Goal: Information Seeking & Learning: Learn about a topic

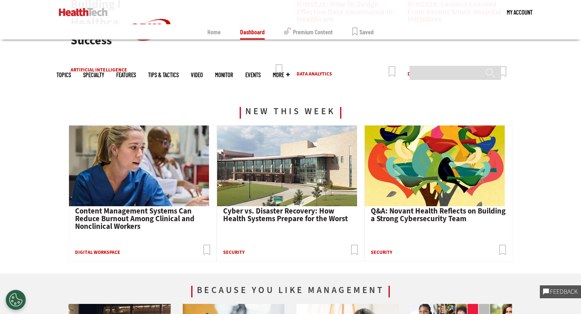
scroll to position [232, 0]
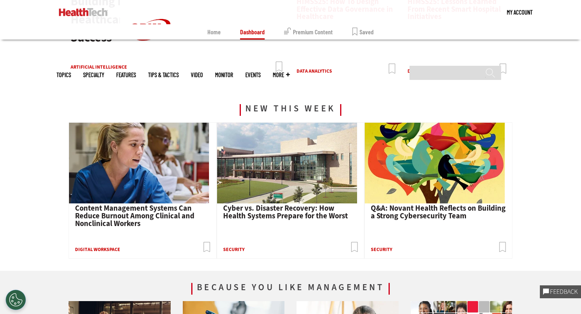
click at [143, 213] on span "Content Management Systems Can Reduce Burnout Among Clinical and Nonclinical Wo…" at bounding box center [134, 215] width 119 height 25
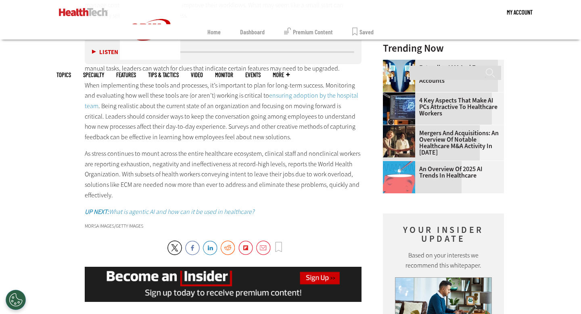
scroll to position [1203, 0]
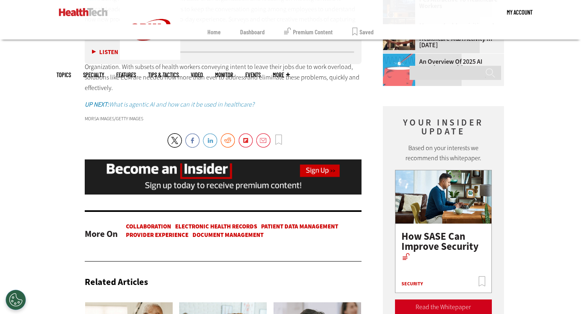
click at [211, 142] on link "LinkedIn" at bounding box center [210, 140] width 15 height 15
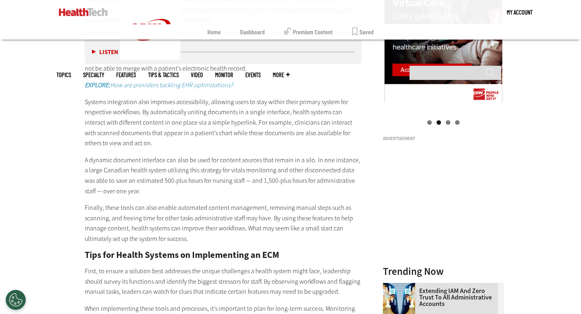
scroll to position [873, 0]
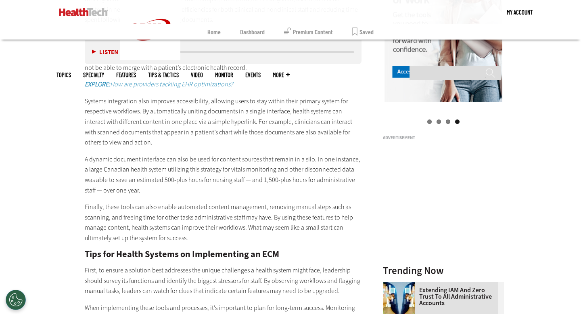
click at [156, 84] on em "EXPLORE: How are providers tackling EHR optimizations?" at bounding box center [159, 84] width 148 height 8
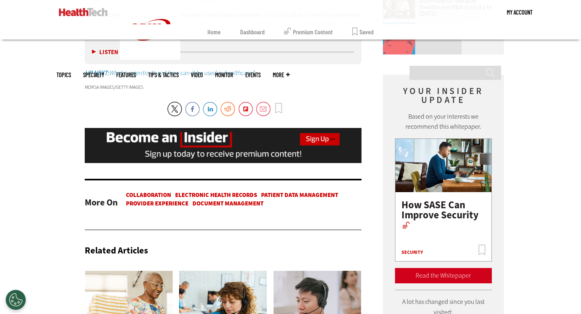
scroll to position [1239, 0]
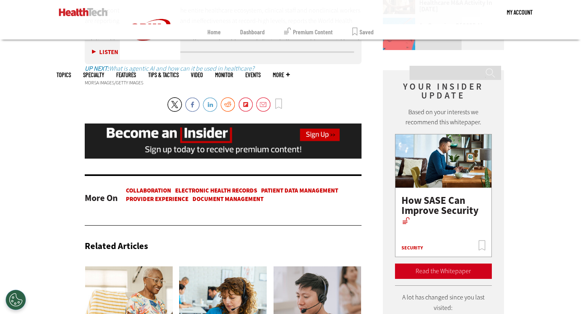
click at [211, 104] on link "LinkedIn" at bounding box center [210, 104] width 15 height 15
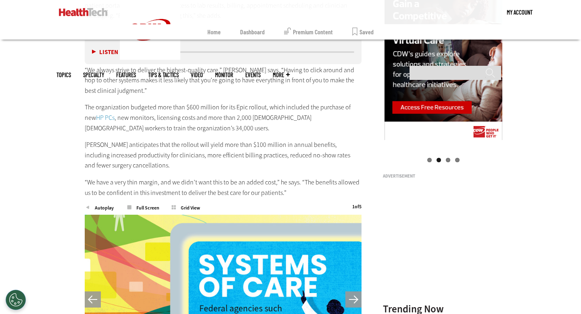
scroll to position [799, 0]
